Goal: Use online tool/utility: Utilize a website feature to perform a specific function

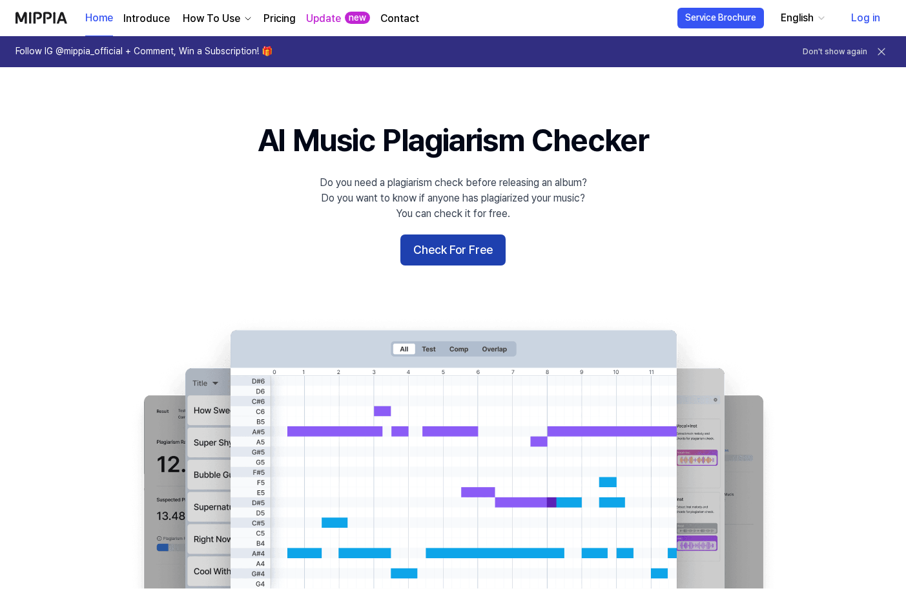
click at [478, 249] on button "Check For Free" at bounding box center [452, 249] width 105 height 31
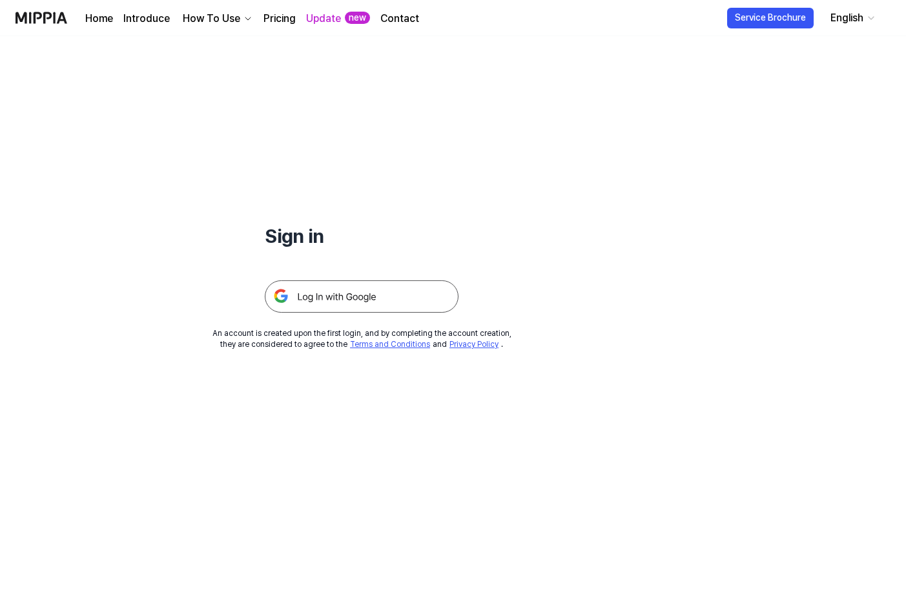
click at [357, 298] on img at bounding box center [362, 296] width 194 height 32
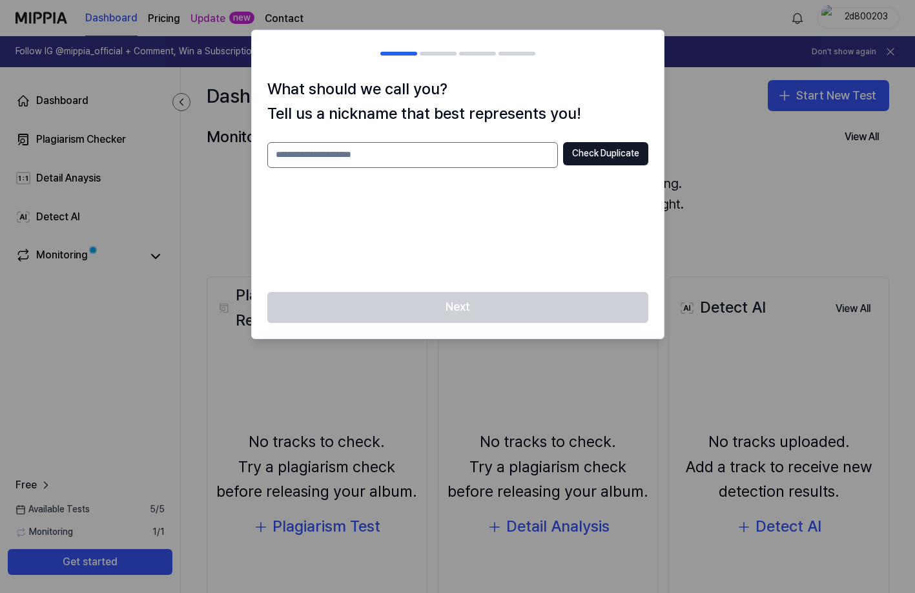
click at [410, 157] on input "text" at bounding box center [412, 155] width 290 height 26
click at [564, 301] on div "Next" at bounding box center [458, 315] width 412 height 46
click at [360, 156] on input "*****" at bounding box center [412, 155] width 290 height 26
type input "*********"
click at [576, 153] on button "Check Duplicate" at bounding box center [605, 153] width 85 height 23
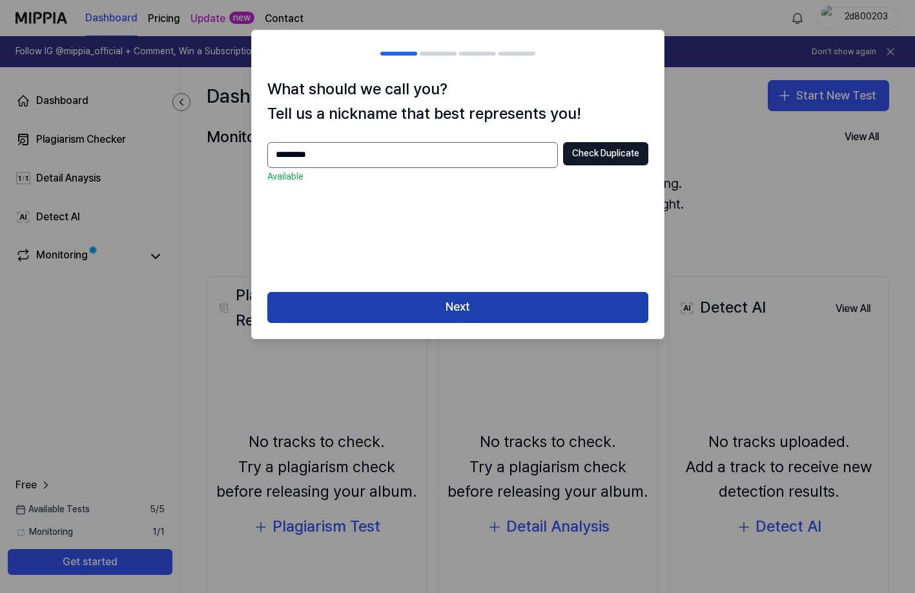
click at [493, 310] on button "Next" at bounding box center [457, 307] width 381 height 31
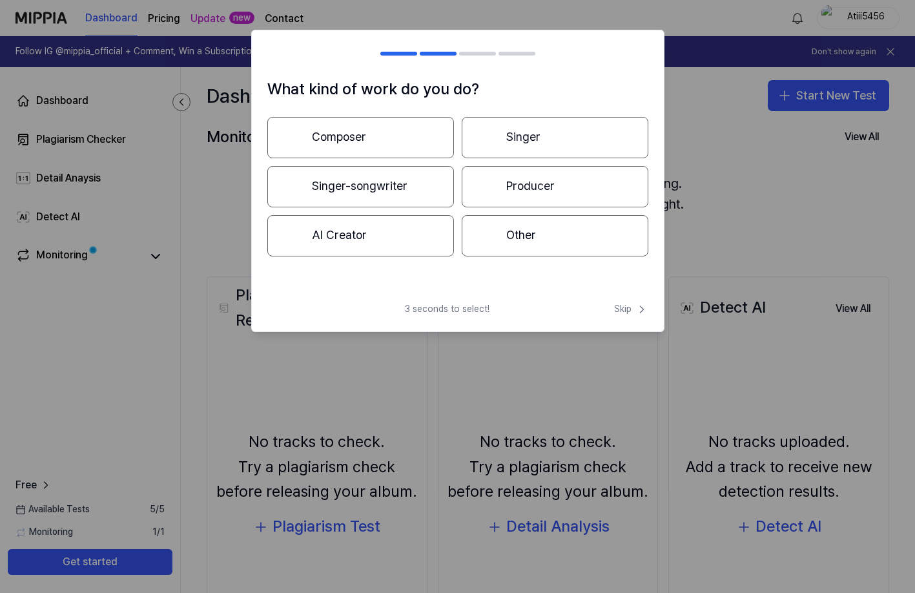
click at [532, 190] on button "Producer" at bounding box center [554, 186] width 187 height 41
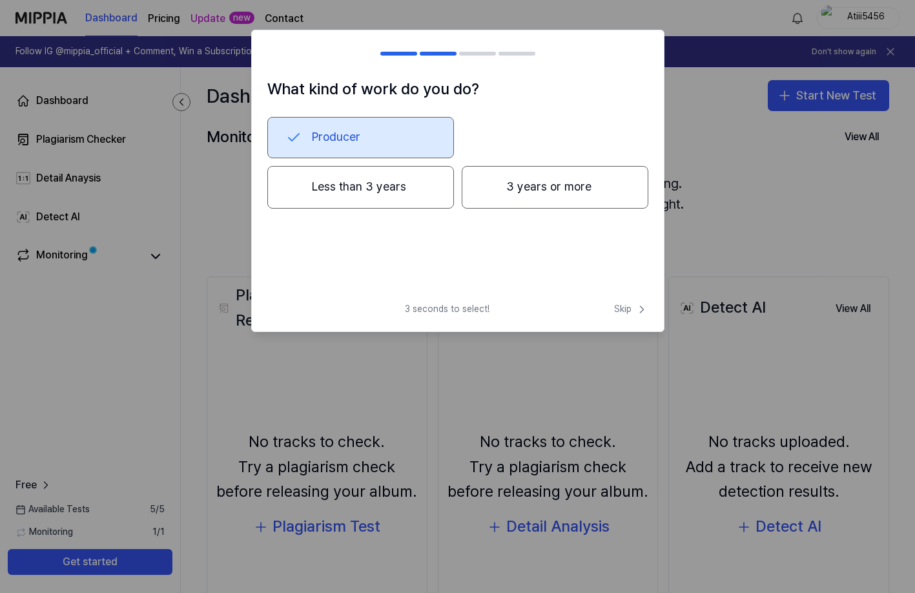
click at [406, 192] on button "Less than 3 years" at bounding box center [360, 187] width 187 height 43
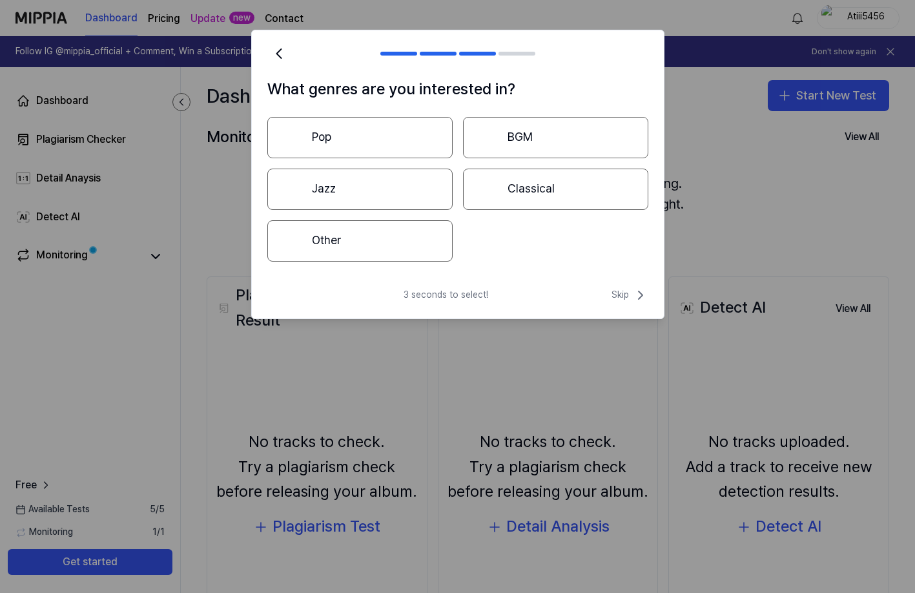
click at [409, 246] on button "Other" at bounding box center [359, 240] width 185 height 41
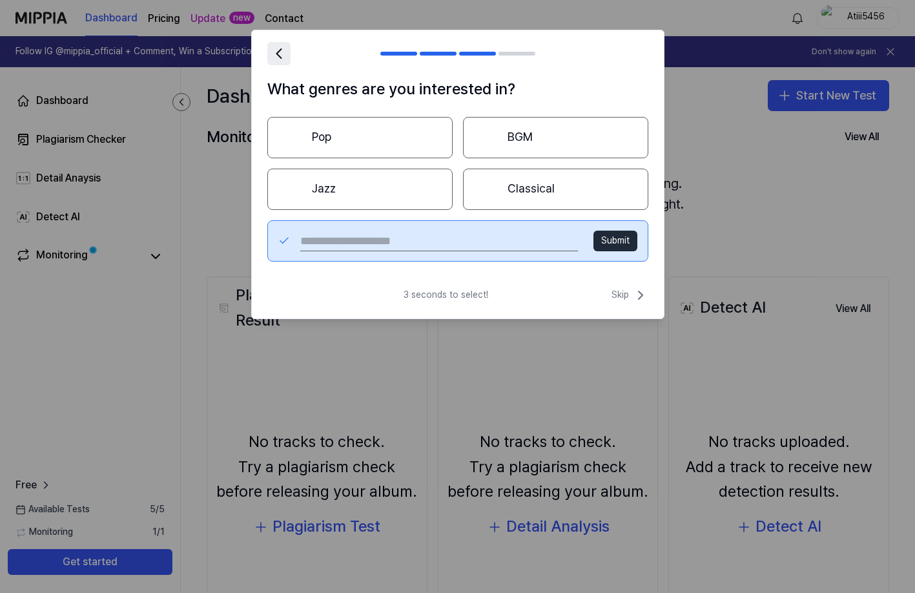
click at [278, 56] on icon at bounding box center [278, 53] width 5 height 9
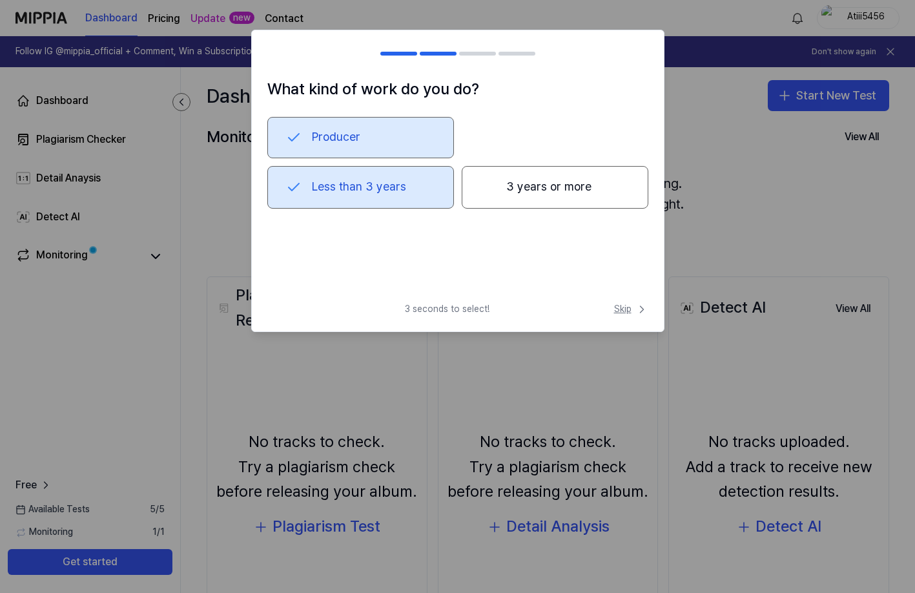
click at [620, 310] on span "Skip" at bounding box center [631, 309] width 34 height 13
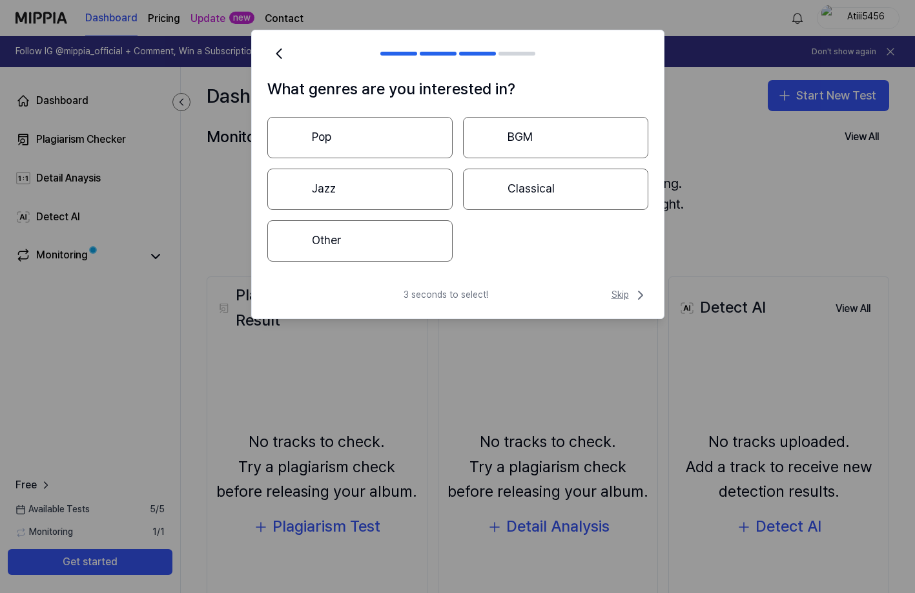
click at [620, 294] on span "Skip" at bounding box center [629, 294] width 37 height 15
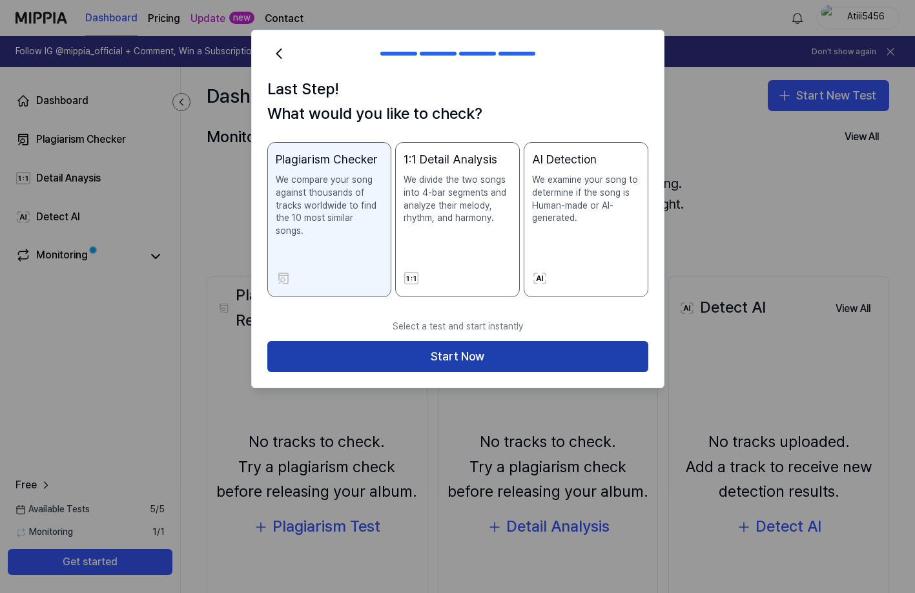
click at [517, 341] on button "Start Now" at bounding box center [457, 356] width 381 height 31
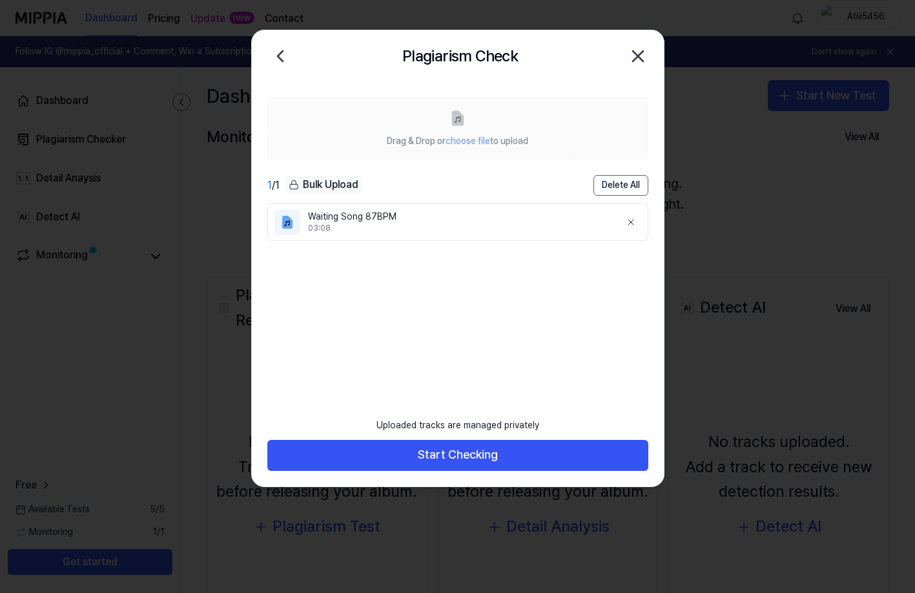
click at [487, 472] on div "Uploaded tracks are managed privately Start Checking" at bounding box center [458, 448] width 412 height 75
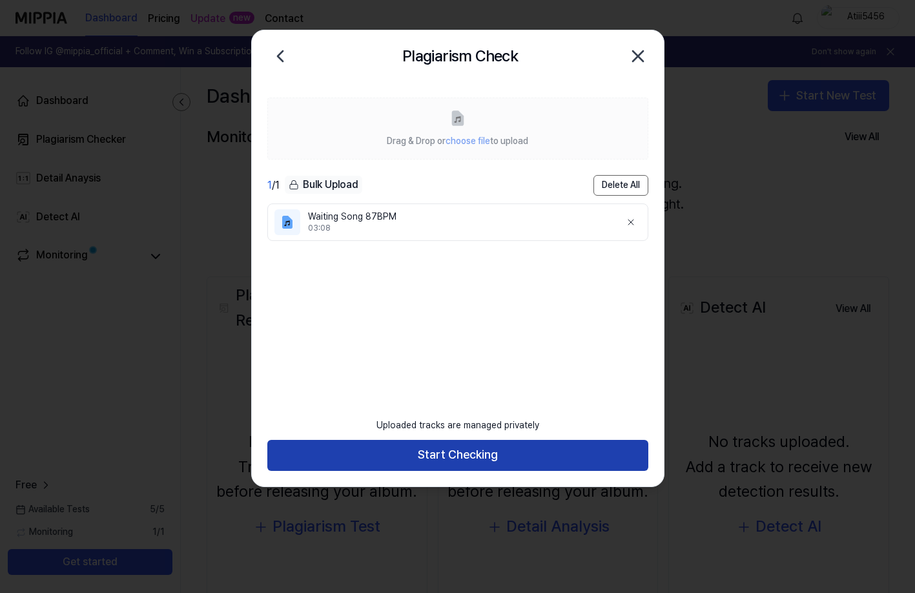
click at [486, 460] on button "Start Checking" at bounding box center [457, 455] width 381 height 31
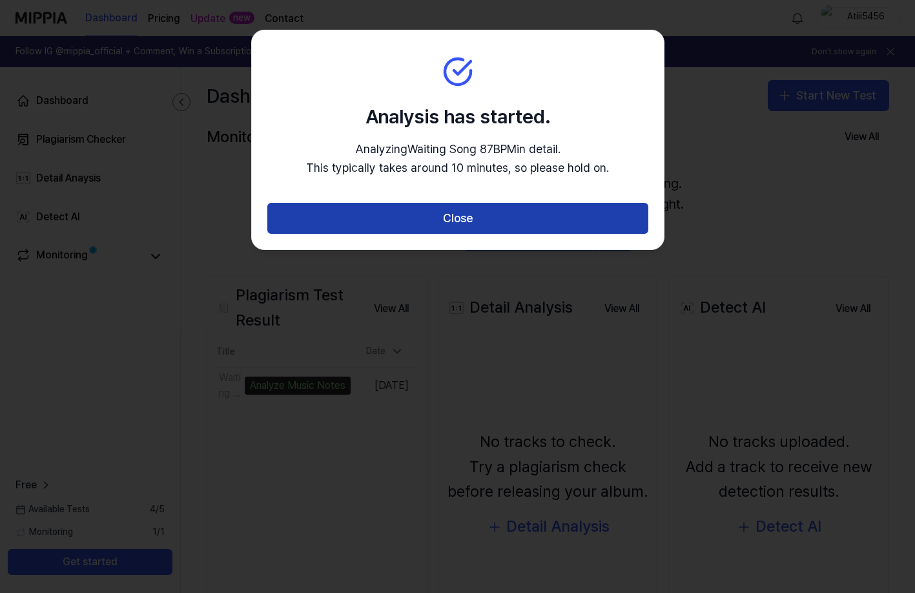
click at [413, 228] on button "Close" at bounding box center [457, 218] width 381 height 31
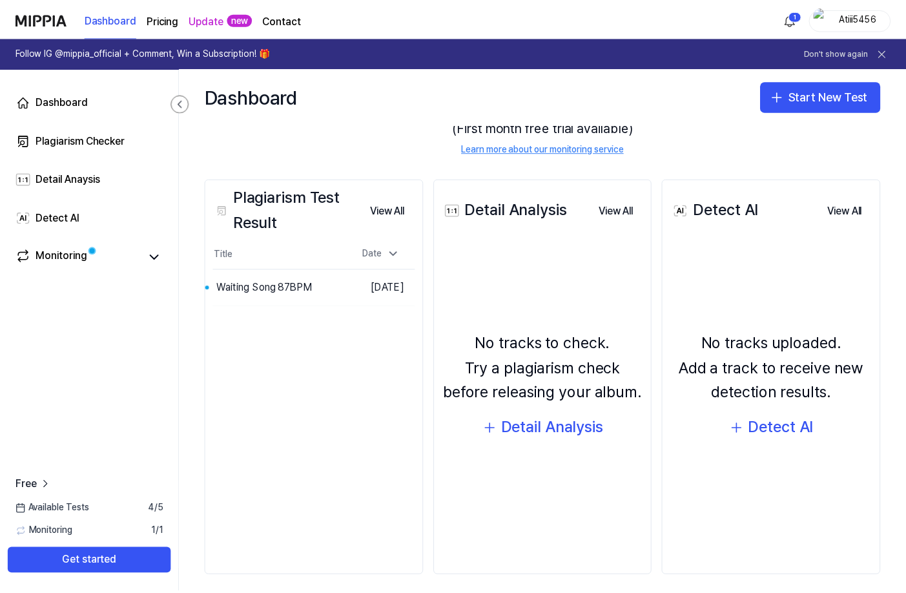
scroll to position [108, 0]
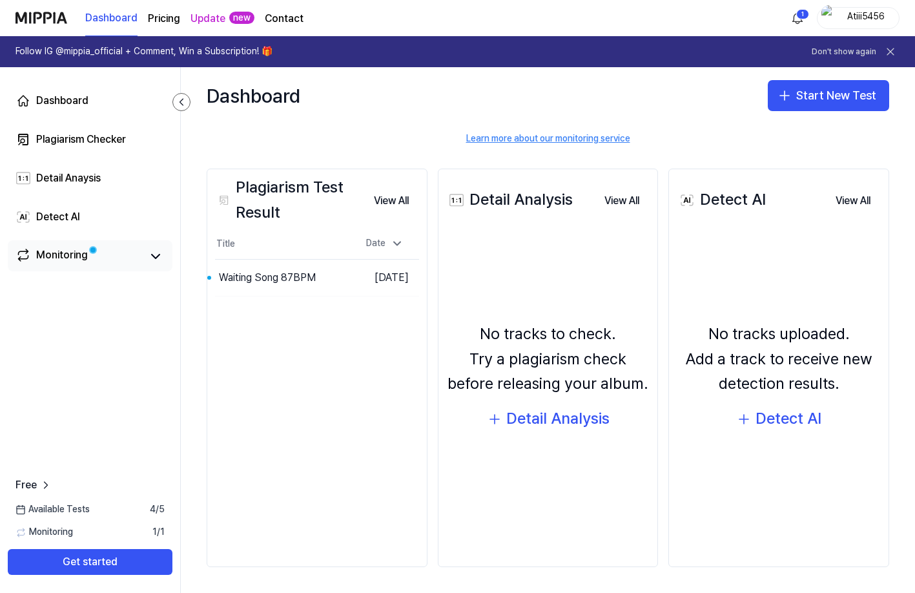
click at [144, 256] on div "Monitoring" at bounding box center [89, 256] width 149 height 18
click at [157, 258] on icon at bounding box center [155, 255] width 15 height 15
click at [285, 283] on button "Go to Results" at bounding box center [315, 277] width 69 height 21
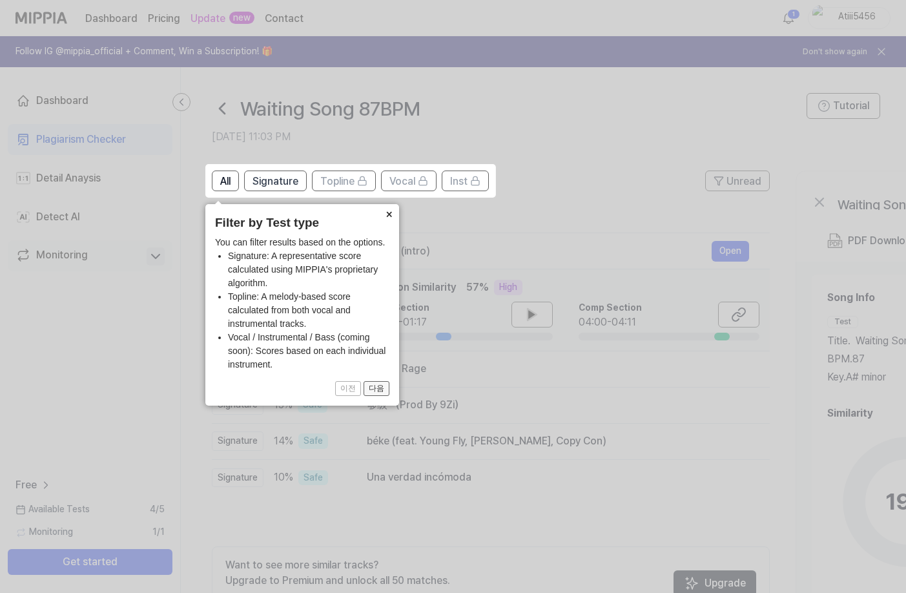
click at [376, 387] on button "다음" at bounding box center [376, 388] width 26 height 15
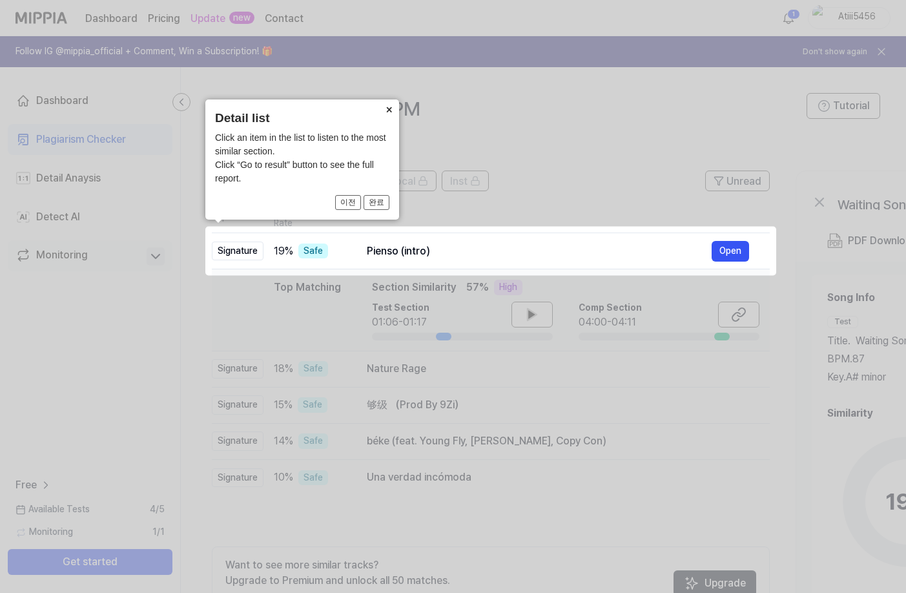
click at [387, 110] on button "×" at bounding box center [388, 108] width 21 height 18
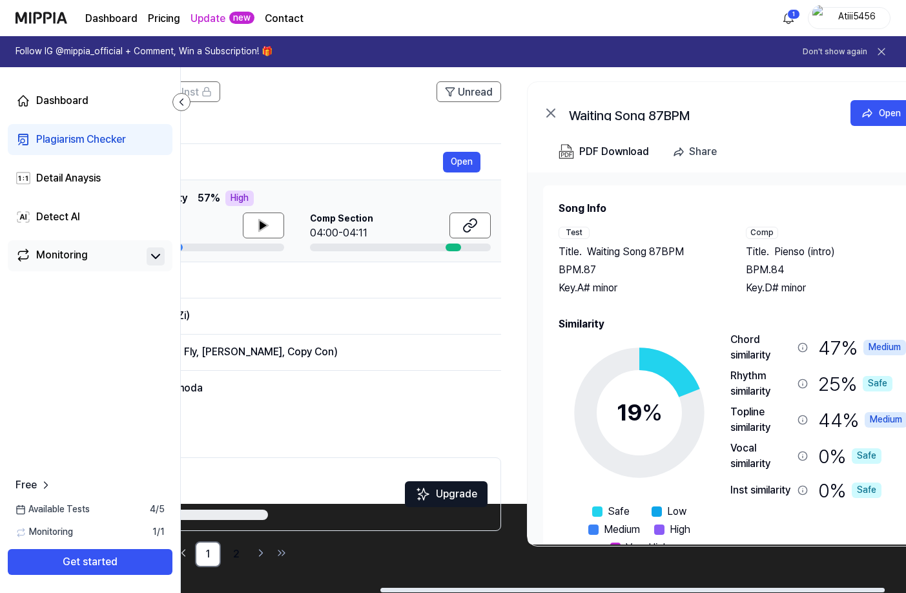
scroll to position [0, 316]
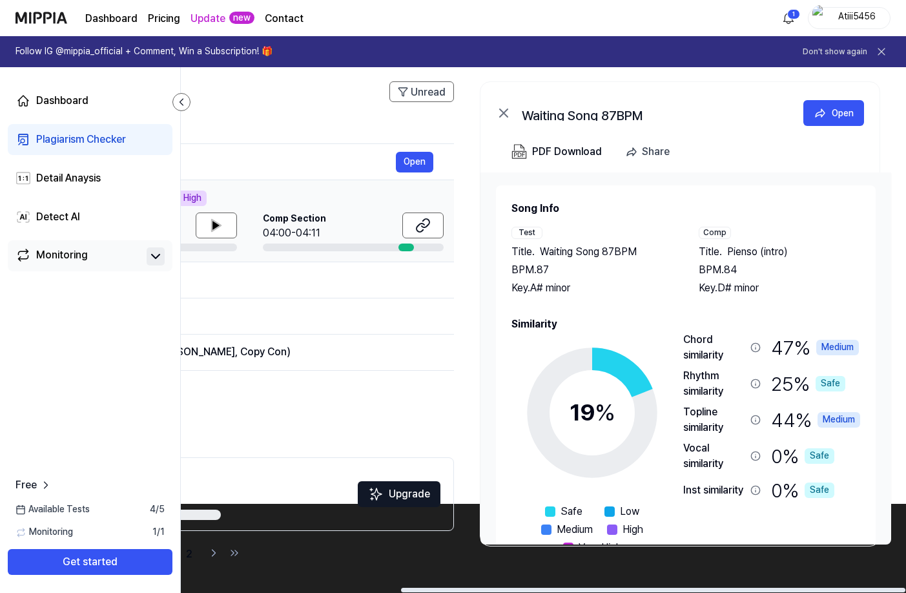
drag, startPoint x: 489, startPoint y: 590, endPoint x: 767, endPoint y: 593, distance: 278.2
click at [767, 592] on div at bounding box center [653, 589] width 504 height 5
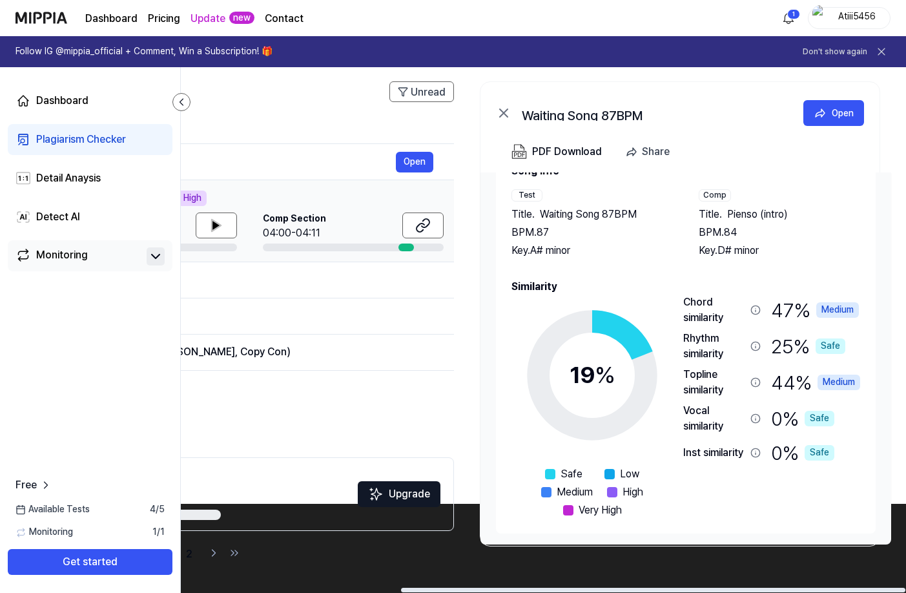
scroll to position [39, 0]
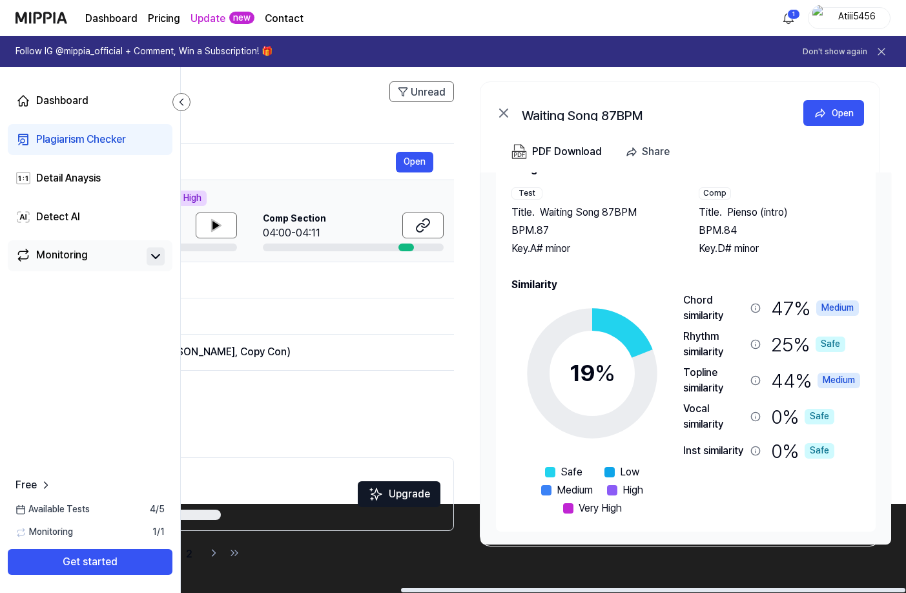
click at [716, 194] on div "Comp" at bounding box center [714, 193] width 32 height 12
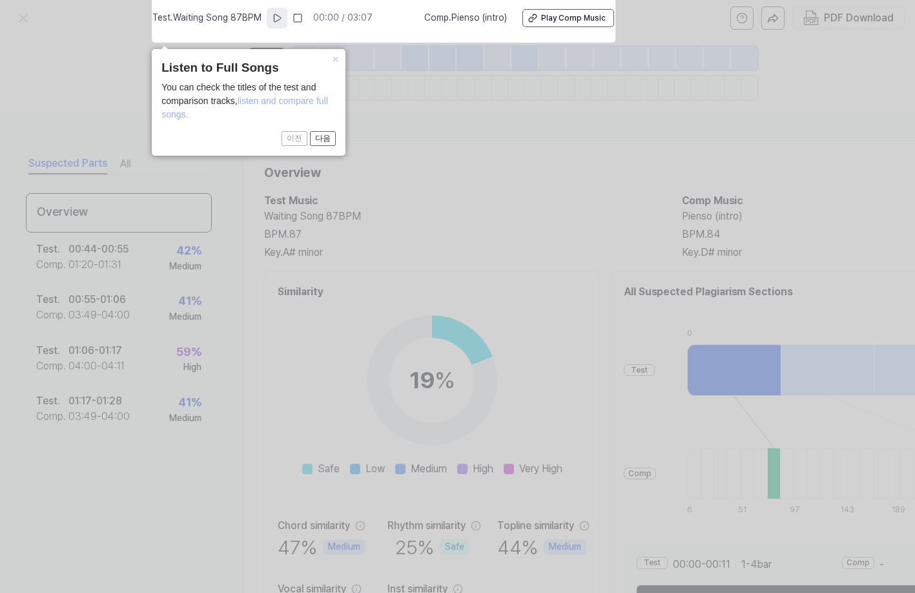
click at [282, 15] on icon at bounding box center [277, 18] width 10 height 10
click at [577, 13] on div "Play Comp Music" at bounding box center [573, 18] width 65 height 11
click at [280, 17] on rect at bounding box center [279, 18] width 2 height 8
click at [338, 57] on button "×" at bounding box center [335, 58] width 21 height 18
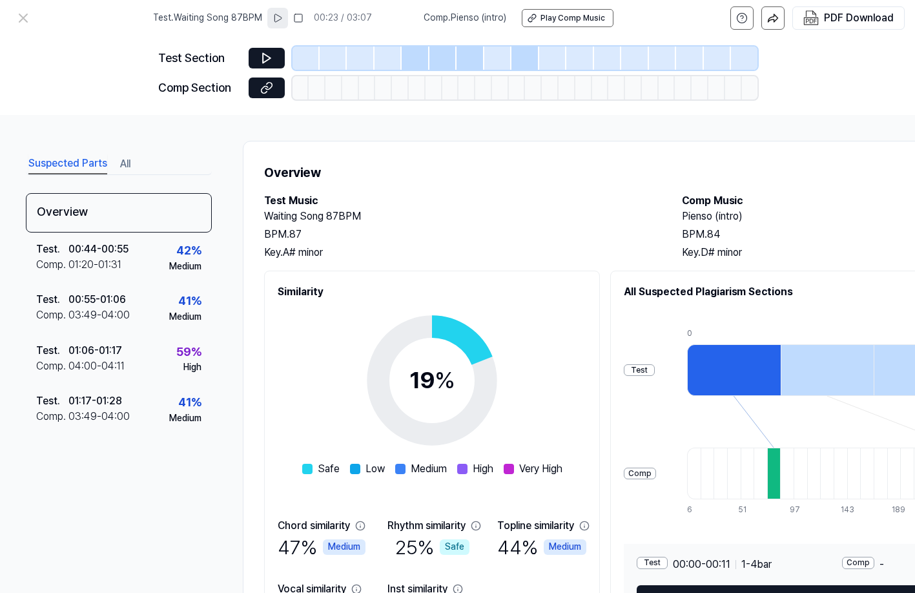
scroll to position [16, 0]
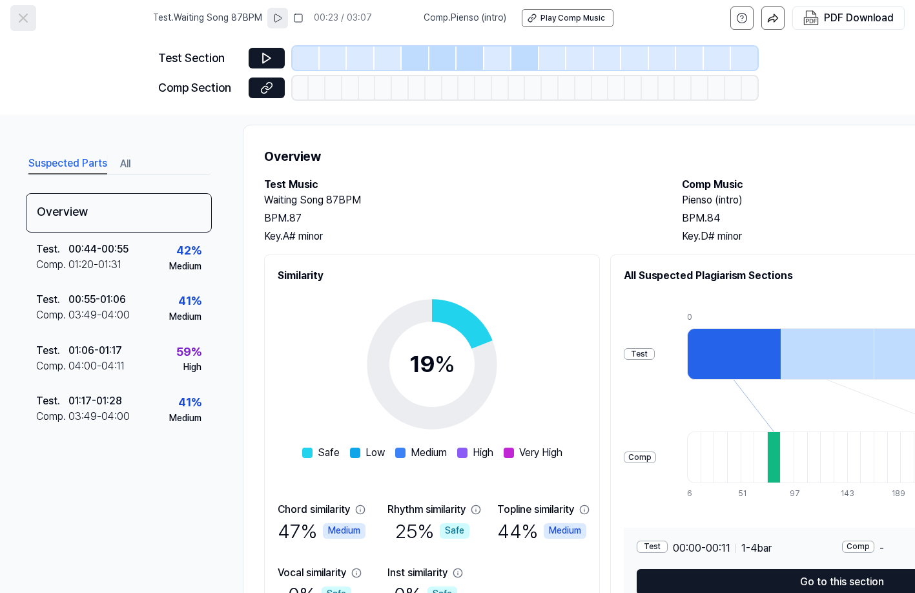
click at [17, 20] on icon at bounding box center [22, 17] width 15 height 15
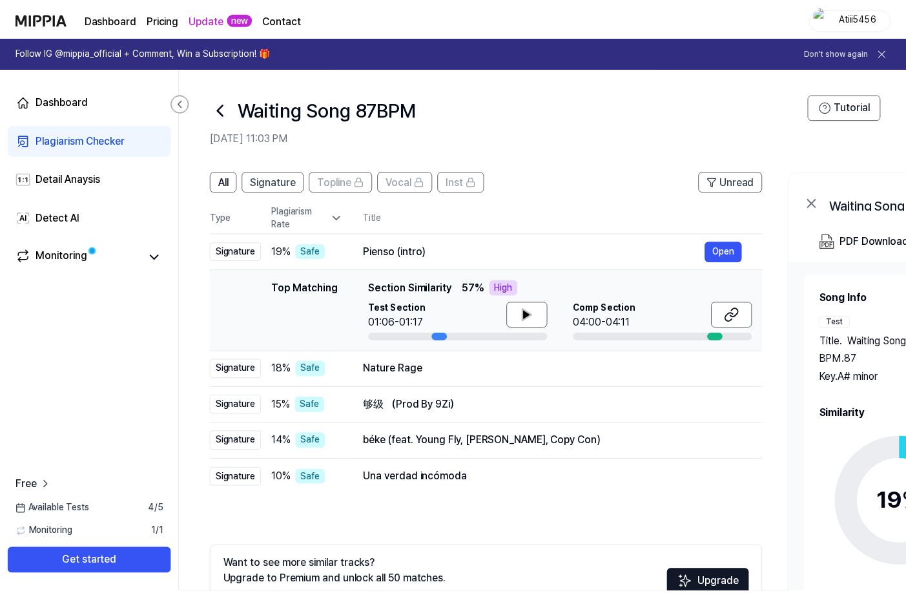
scroll to position [89, 0]
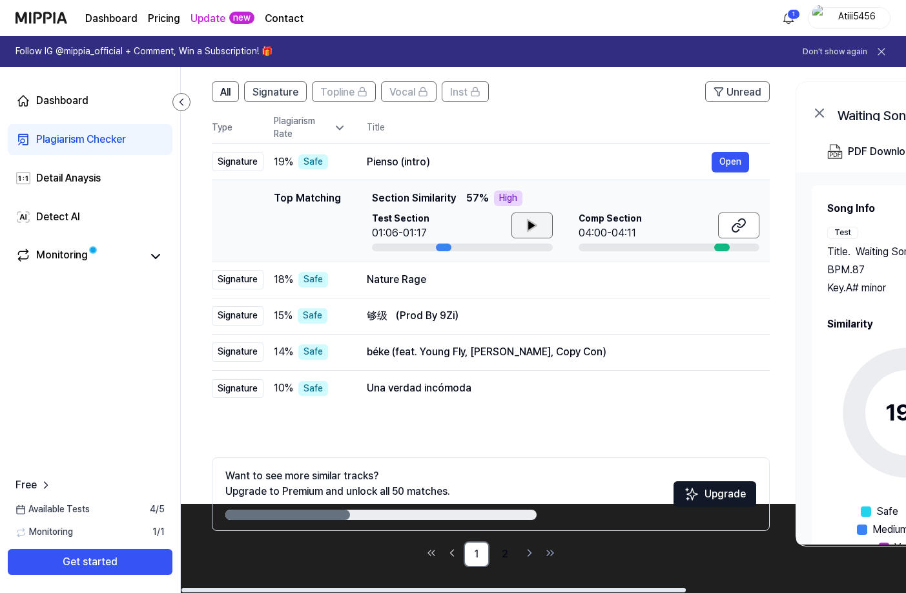
click at [516, 222] on button at bounding box center [531, 225] width 41 height 26
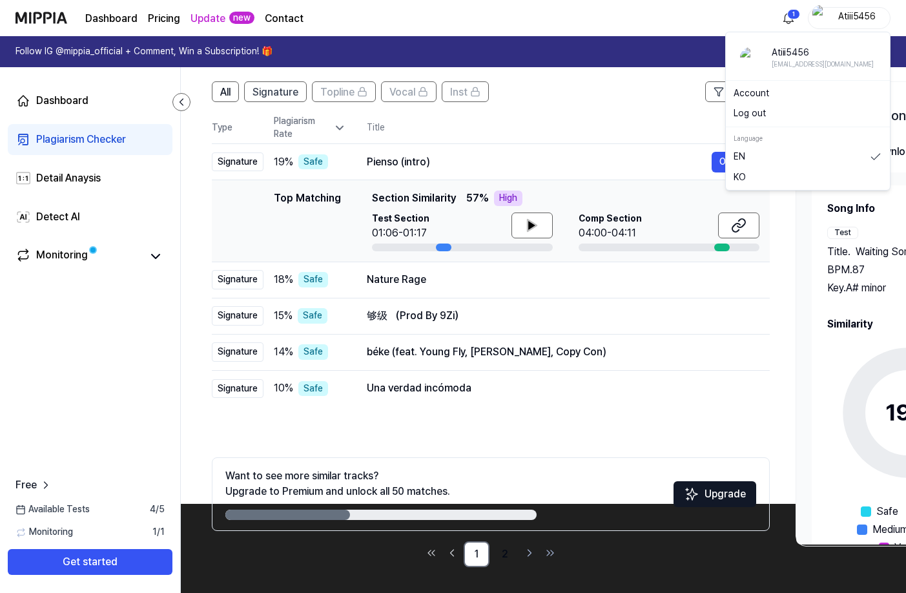
click at [864, 13] on div "Atiii5456" at bounding box center [856, 17] width 50 height 14
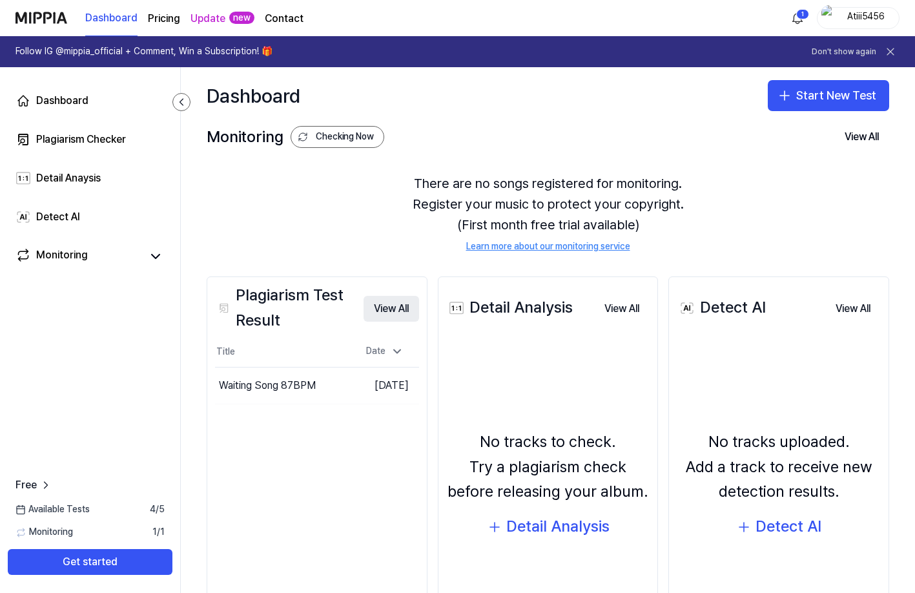
click at [390, 312] on button "View All" at bounding box center [391, 309] width 56 height 26
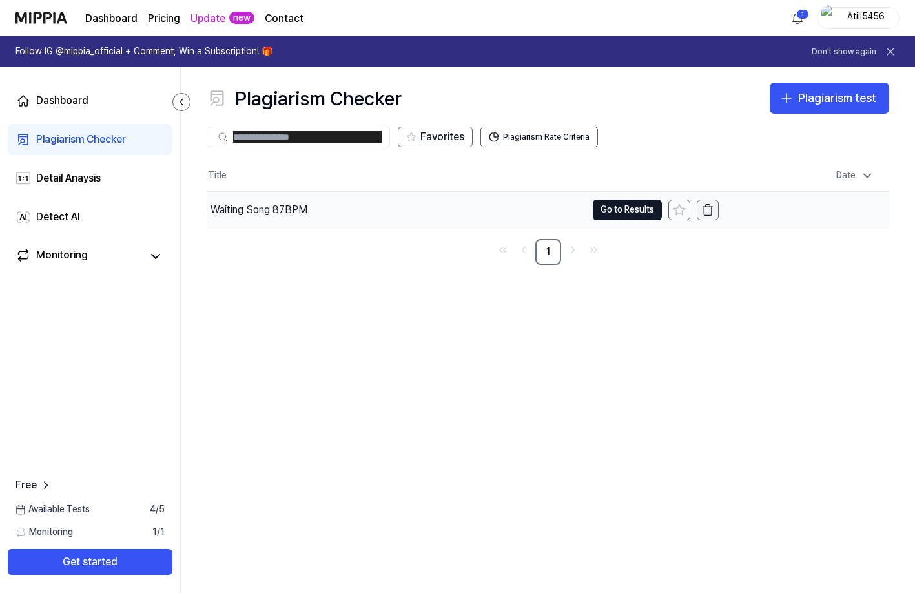
drag, startPoint x: 343, startPoint y: 211, endPoint x: 705, endPoint y: 199, distance: 362.9
click at [705, 199] on button "button" at bounding box center [707, 209] width 22 height 21
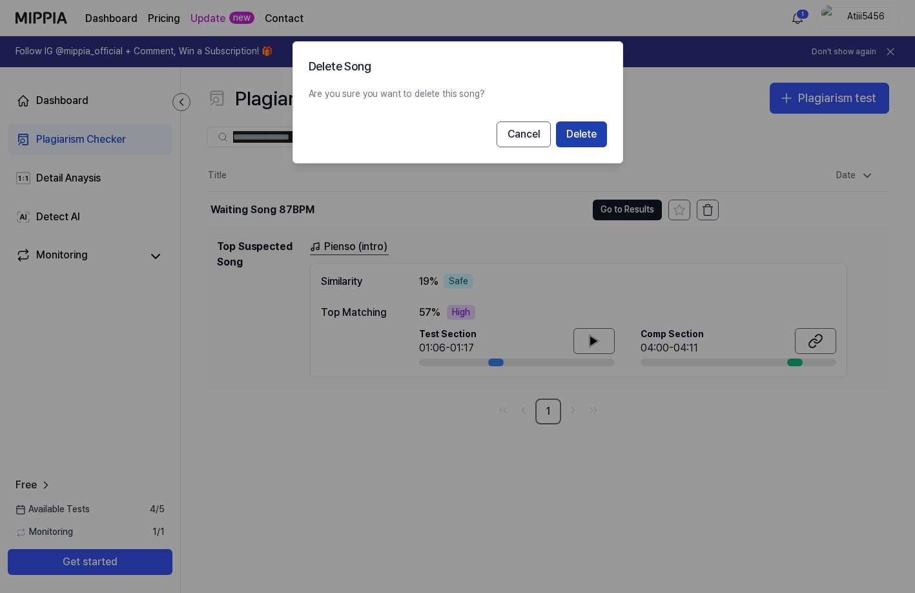
click at [584, 132] on button "Delete" at bounding box center [581, 134] width 51 height 26
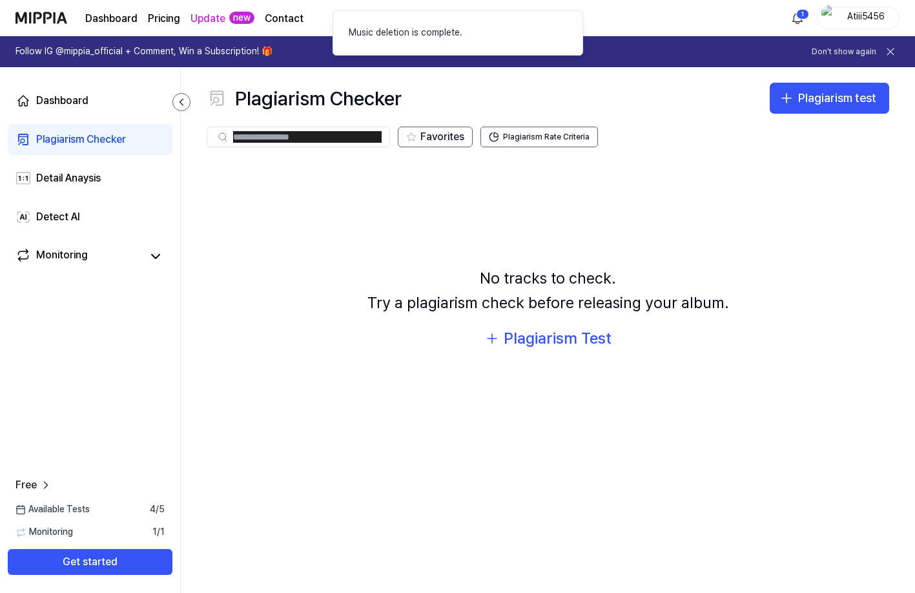
click at [513, 413] on div "No tracks to check. Try a plagiarism check before releasing your album. Plagiar…" at bounding box center [548, 308] width 682 height 296
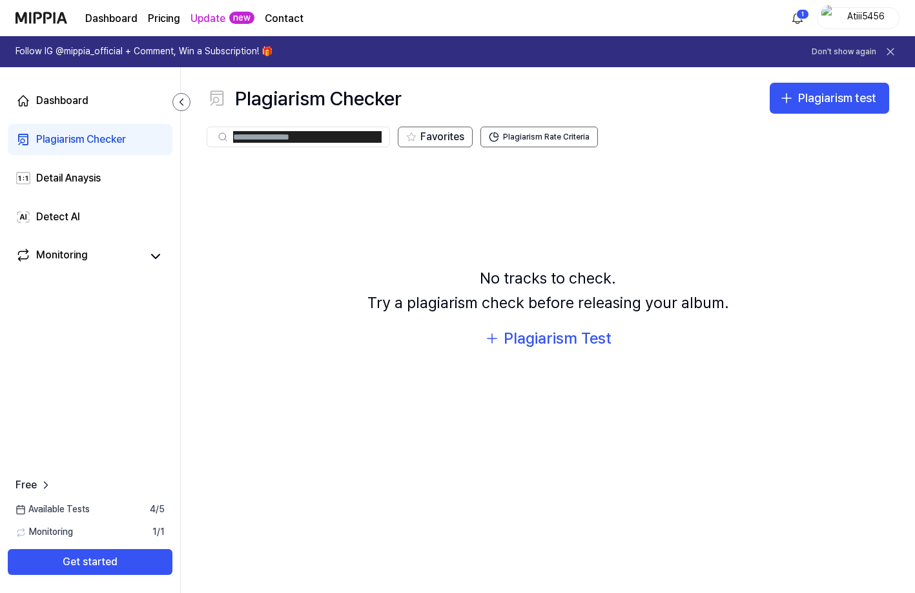
click at [893, 48] on icon at bounding box center [890, 51] width 13 height 13
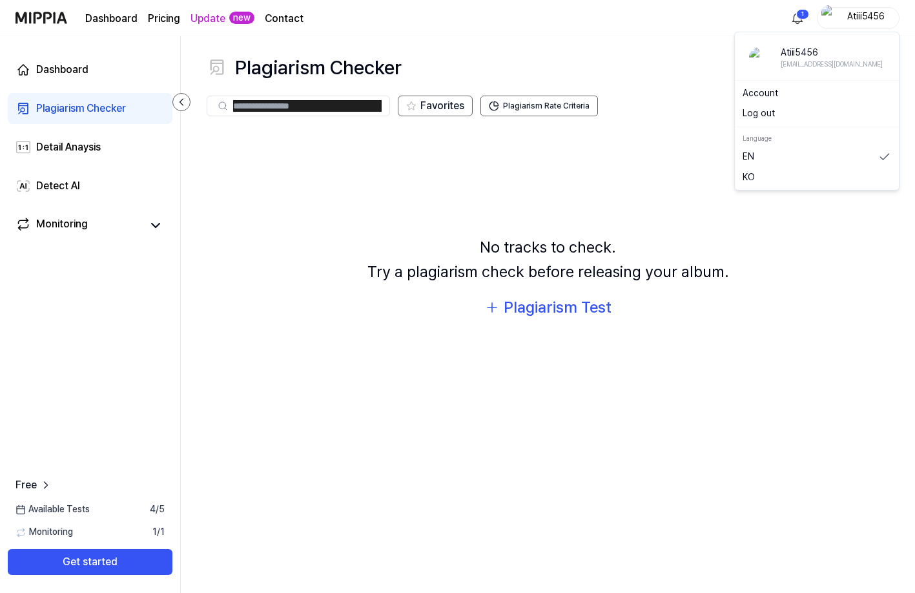
click at [869, 11] on div "Atiii5456" at bounding box center [865, 17] width 50 height 14
click at [772, 109] on button "Log out" at bounding box center [816, 113] width 148 height 13
